Goal: Information Seeking & Learning: Compare options

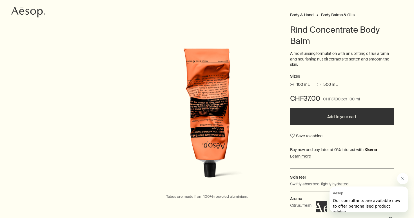
scroll to position [59, 0]
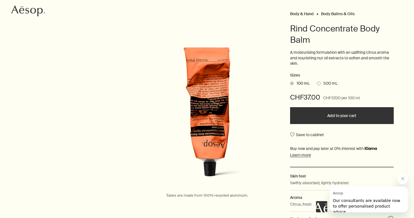
click at [208, 142] on img at bounding box center [207, 115] width 124 height 143
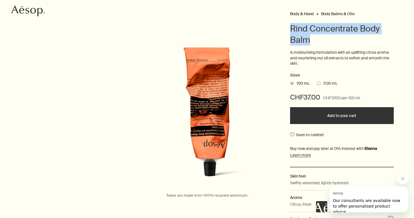
drag, startPoint x: 291, startPoint y: 28, endPoint x: 309, endPoint y: 41, distance: 21.3
click at [309, 41] on h1 "Rind Concentrate Body Balm" at bounding box center [342, 34] width 104 height 23
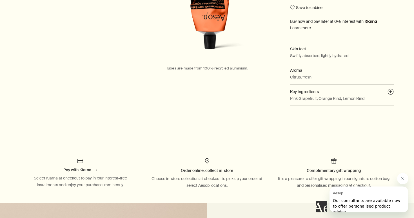
scroll to position [210, 0]
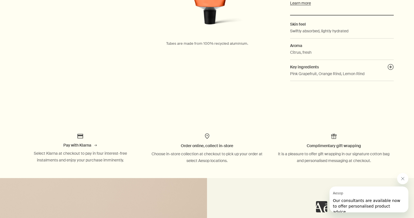
click at [270, 121] on aside "Pay with Klarna rightArrow Select Klarna at checkout to pay in four interest-fr…" at bounding box center [207, 148] width 414 height 59
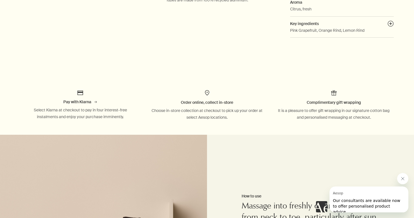
scroll to position [29, 0]
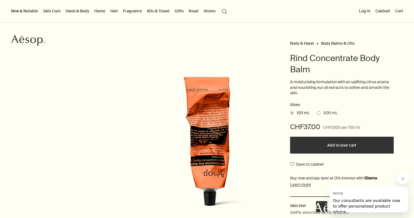
click at [211, 138] on img at bounding box center [207, 145] width 124 height 143
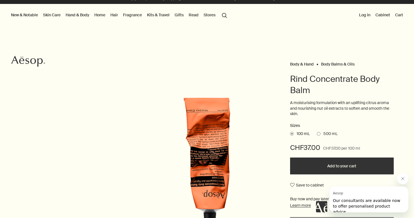
scroll to position [0, 0]
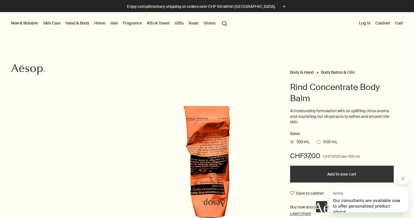
click at [35, 67] on icon at bounding box center [33, 69] width 6 height 6
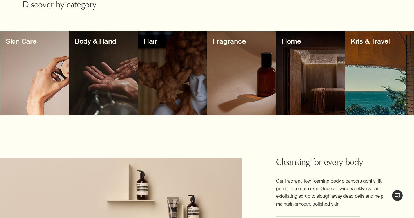
scroll to position [462, 0]
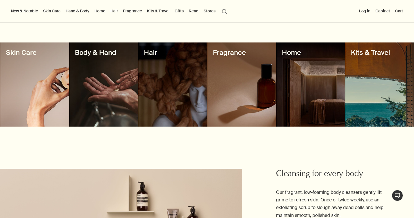
click at [242, 88] on div at bounding box center [241, 84] width 69 height 84
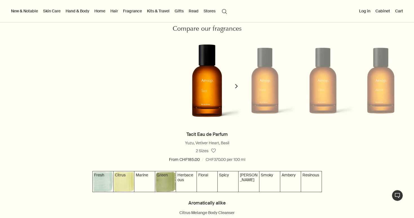
scroll to position [501, 0]
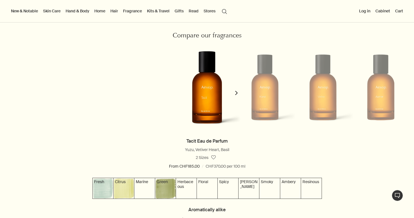
click at [237, 90] on button "chevron" at bounding box center [236, 90] width 11 height 96
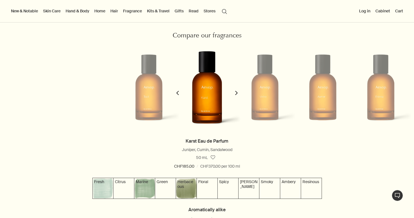
click at [237, 90] on button "chevron" at bounding box center [236, 90] width 11 height 96
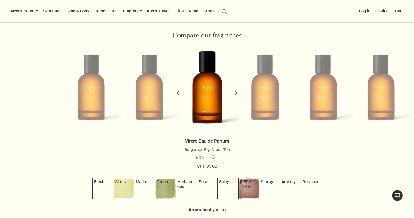
click at [237, 90] on button "chevron" at bounding box center [236, 90] width 11 height 96
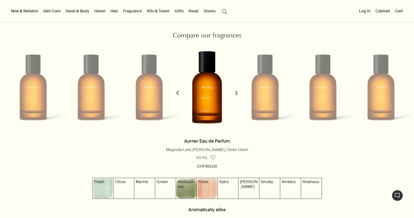
click at [237, 90] on button "chevron" at bounding box center [236, 90] width 11 height 96
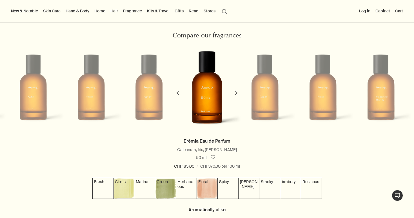
click at [237, 90] on button "chevron" at bounding box center [236, 90] width 11 height 96
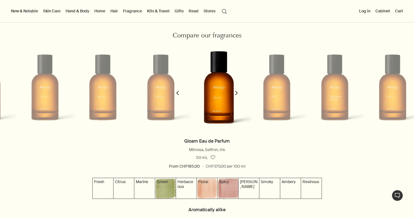
scroll to position [0, 290]
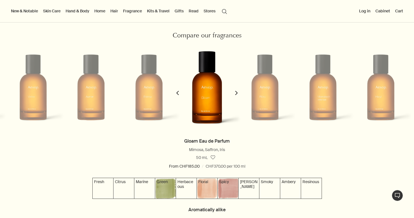
click at [175, 95] on button "chevron" at bounding box center [177, 90] width 11 height 96
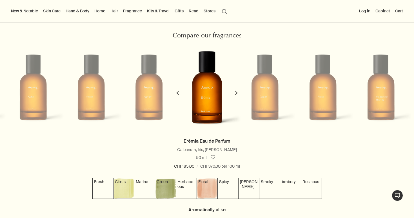
scroll to position [0, 232]
click at [239, 93] on button "chevron" at bounding box center [236, 90] width 11 height 96
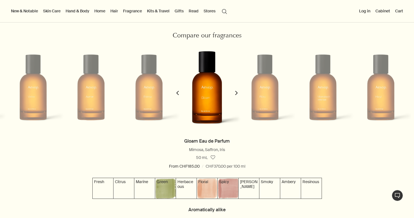
click at [239, 93] on button "chevron" at bounding box center [236, 90] width 11 height 96
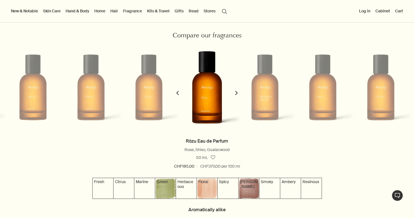
click at [239, 93] on button "chevron" at bounding box center [236, 90] width 11 height 96
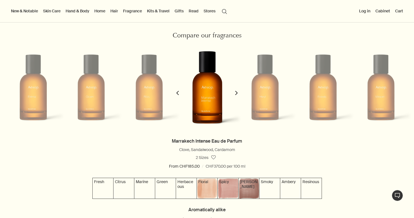
click at [239, 93] on button "chevron" at bounding box center [236, 90] width 11 height 96
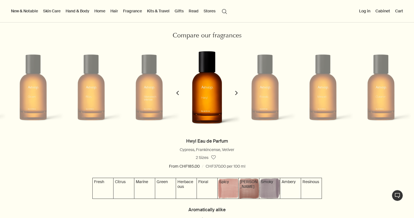
click at [239, 94] on button "chevron" at bounding box center [236, 90] width 11 height 96
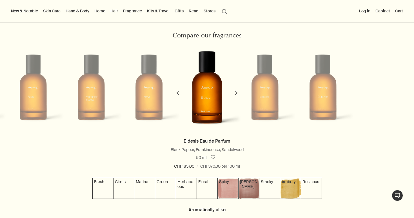
click at [239, 94] on button "chevron" at bounding box center [236, 90] width 11 height 96
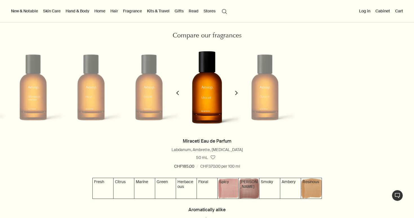
click at [239, 95] on button "chevron" at bounding box center [236, 90] width 11 height 96
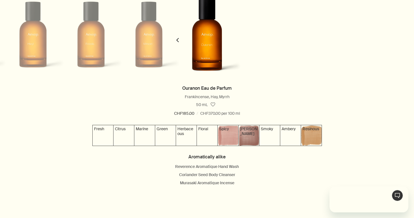
scroll to position [0, 0]
